Goal: Task Accomplishment & Management: Use online tool/utility

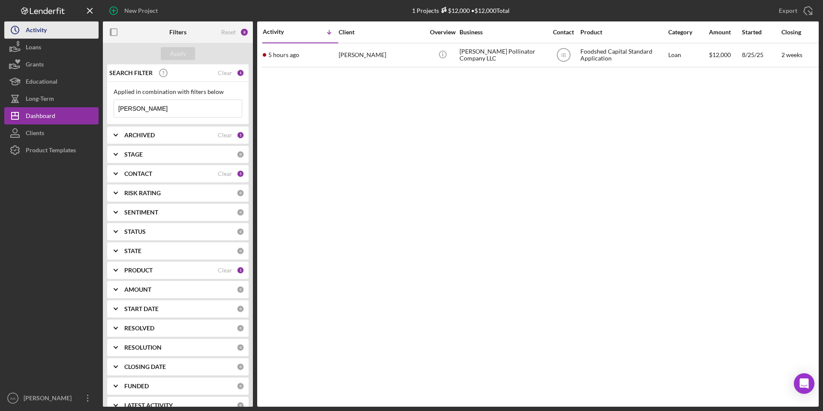
click at [55, 33] on button "Icon/History Activity" at bounding box center [51, 29] width 94 height 17
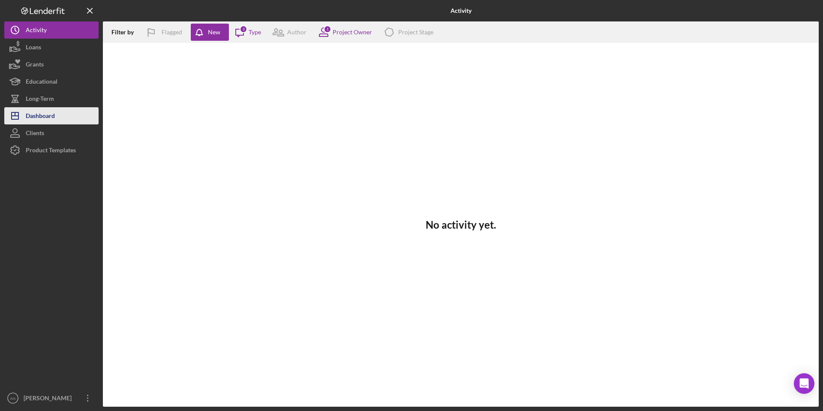
click at [44, 120] on div "Dashboard" at bounding box center [40, 116] width 29 height 19
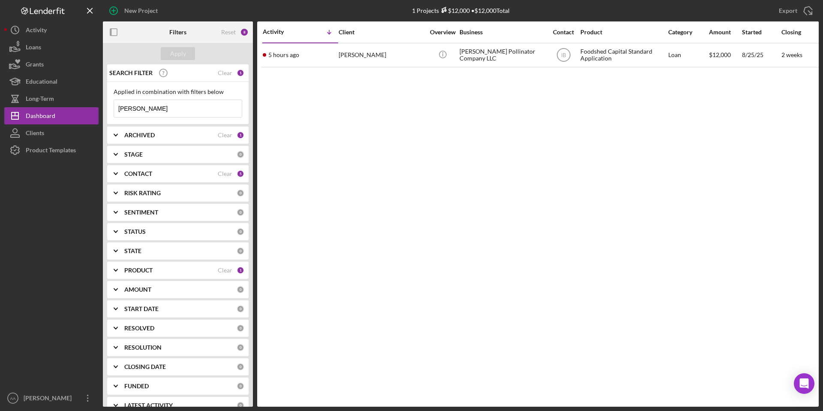
click at [181, 135] on div "ARCHIVED" at bounding box center [170, 135] width 93 height 7
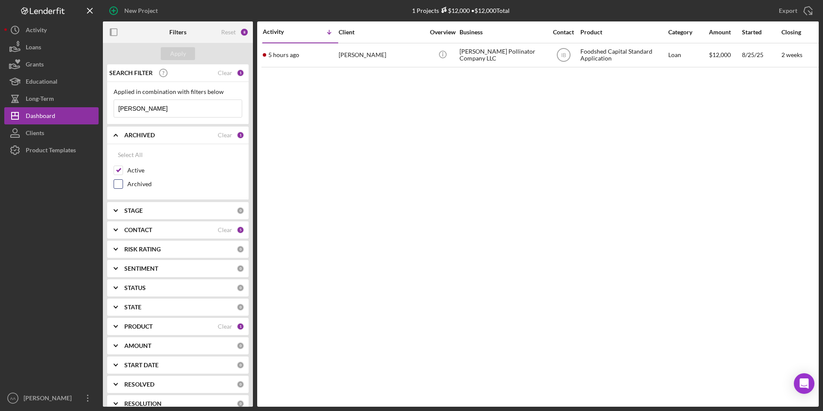
click at [131, 185] on label "Archived" at bounding box center [184, 184] width 115 height 9
click at [123, 185] on input "Archived" at bounding box center [118, 184] width 9 height 9
checkbox input "true"
click at [147, 116] on input "[PERSON_NAME]" at bounding box center [178, 108] width 128 height 17
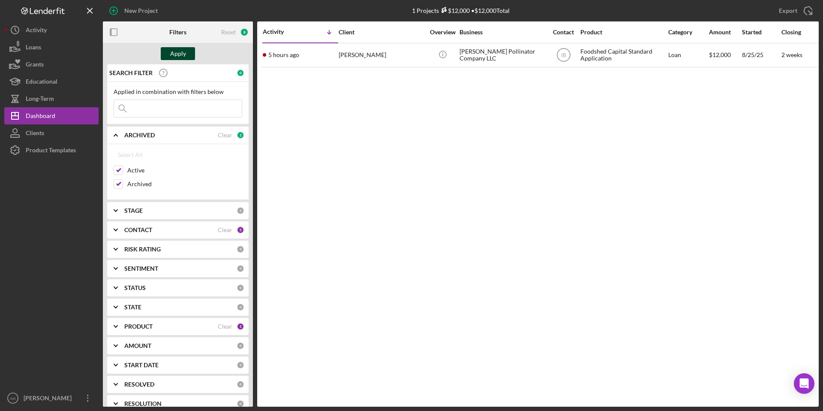
click at [177, 55] on div "Apply" at bounding box center [178, 53] width 16 height 13
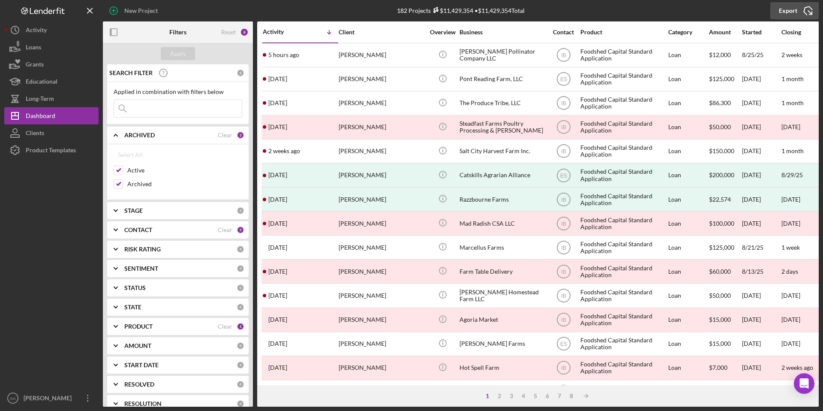
click at [800, 13] on icon "Icon/Export" at bounding box center [807, 10] width 21 height 21
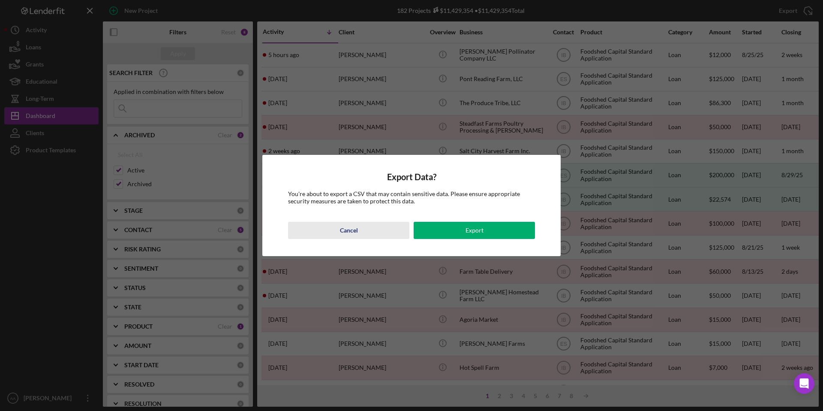
click at [364, 231] on button "Cancel" at bounding box center [348, 230] width 121 height 17
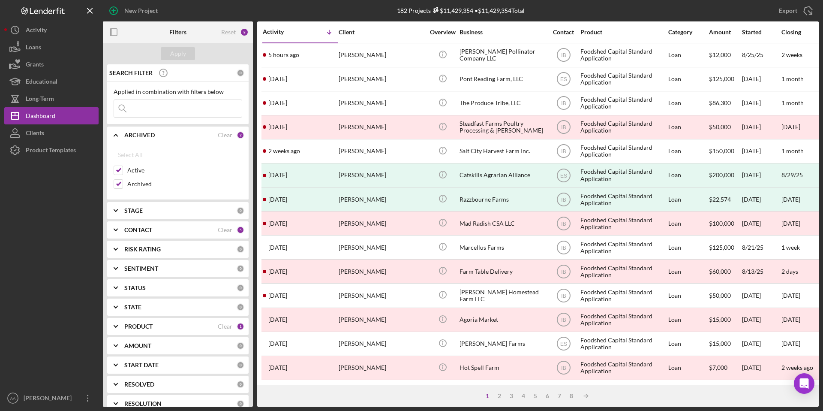
scroll to position [70, 0]
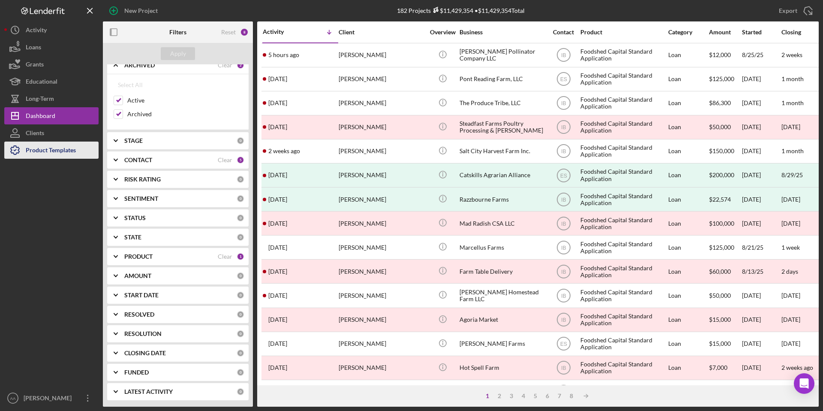
click at [66, 151] on div "Product Templates" at bounding box center [51, 150] width 50 height 19
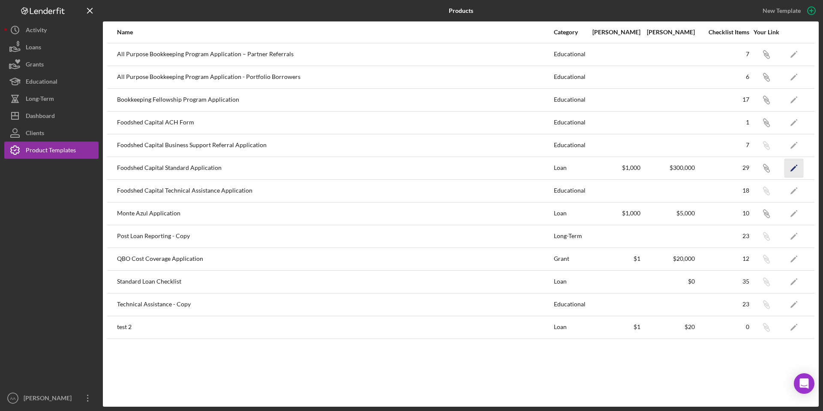
click at [798, 166] on icon "Icon/Edit" at bounding box center [793, 167] width 19 height 19
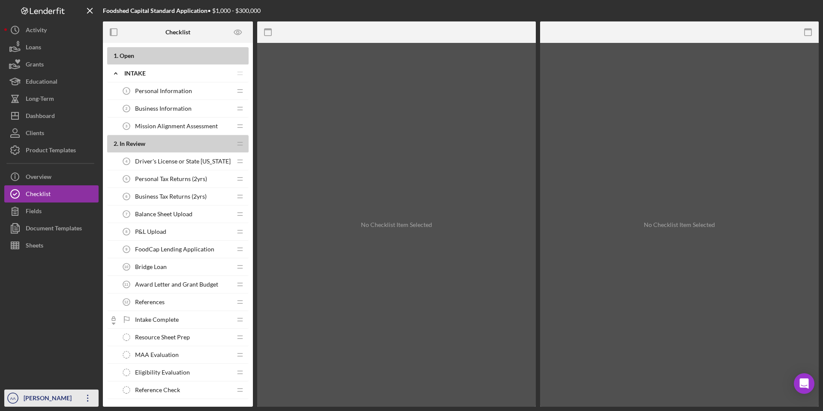
click at [89, 397] on icon "Icon/Overflow" at bounding box center [87, 397] width 21 height 21
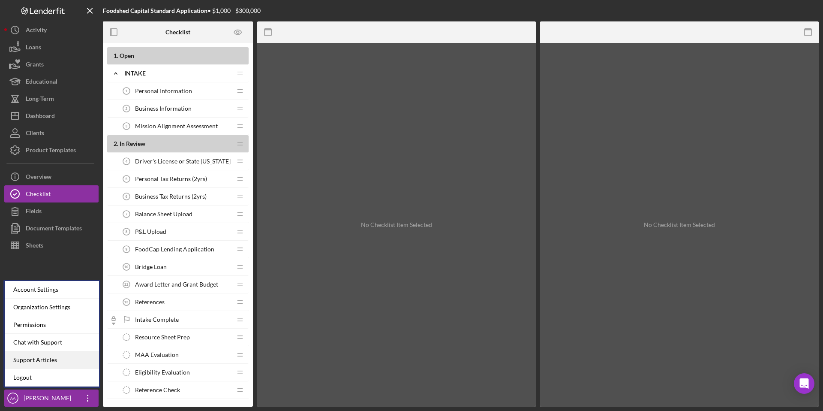
click at [69, 357] on link "Support Articles" at bounding box center [52, 360] width 94 height 18
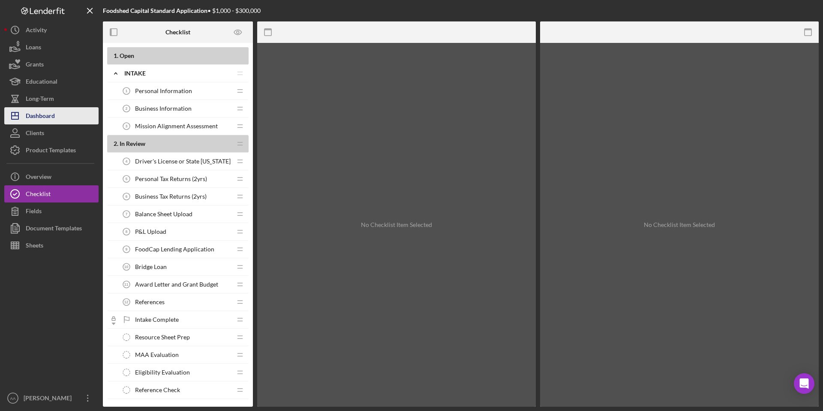
click at [51, 115] on div "Dashboard" at bounding box center [40, 116] width 29 height 19
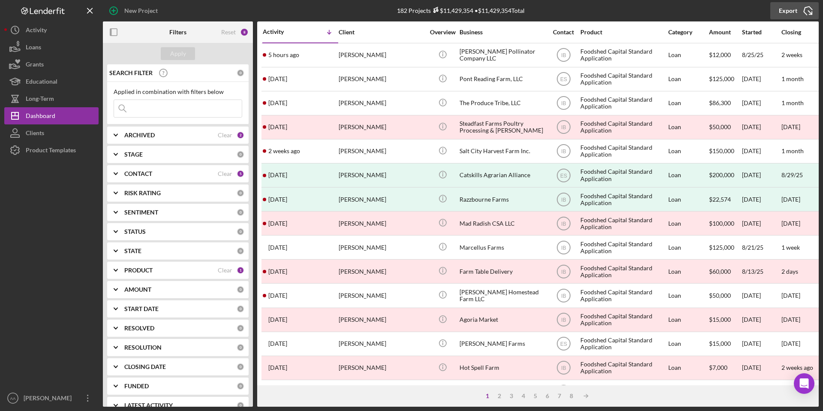
click at [802, 15] on icon "Icon/Export" at bounding box center [807, 10] width 21 height 21
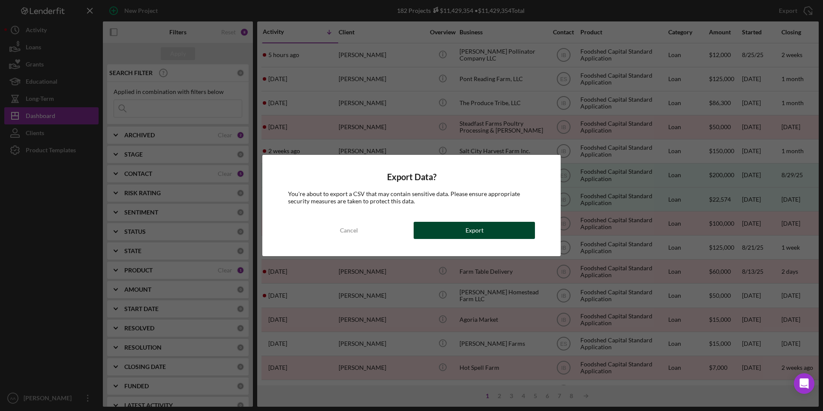
click at [490, 224] on button "Export" at bounding box center [474, 230] width 121 height 17
